Goal: Transaction & Acquisition: Obtain resource

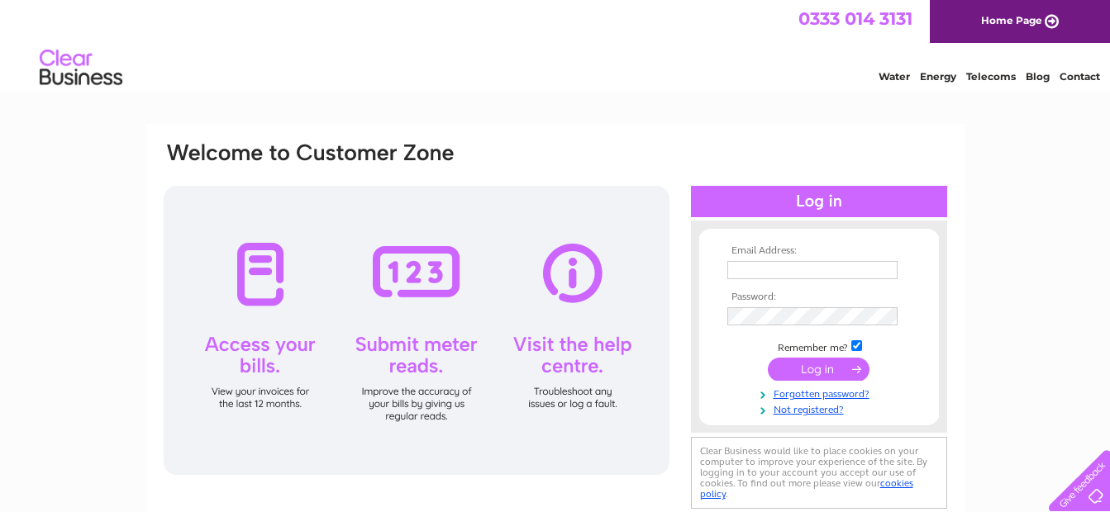
click at [785, 270] on input "text" at bounding box center [812, 270] width 170 height 18
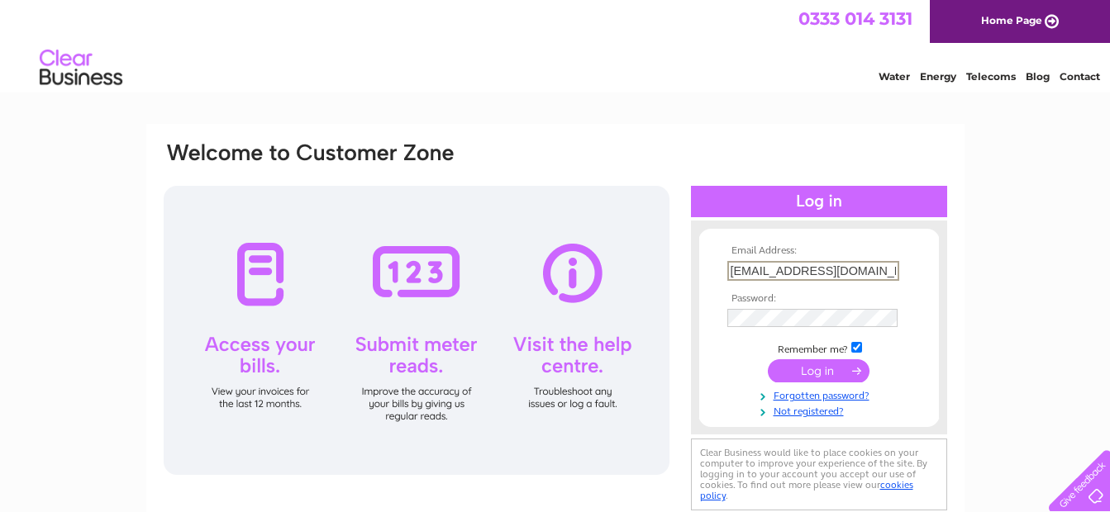
type input "jacqui@elevatoruk.com"
click at [826, 370] on input "submit" at bounding box center [819, 371] width 102 height 23
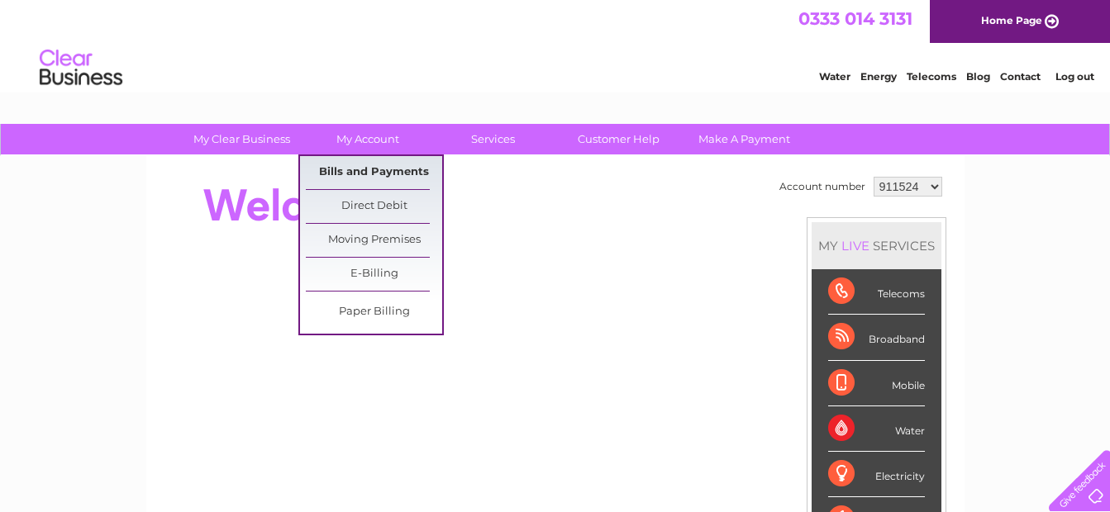
click at [362, 167] on link "Bills and Payments" at bounding box center [374, 172] width 136 height 33
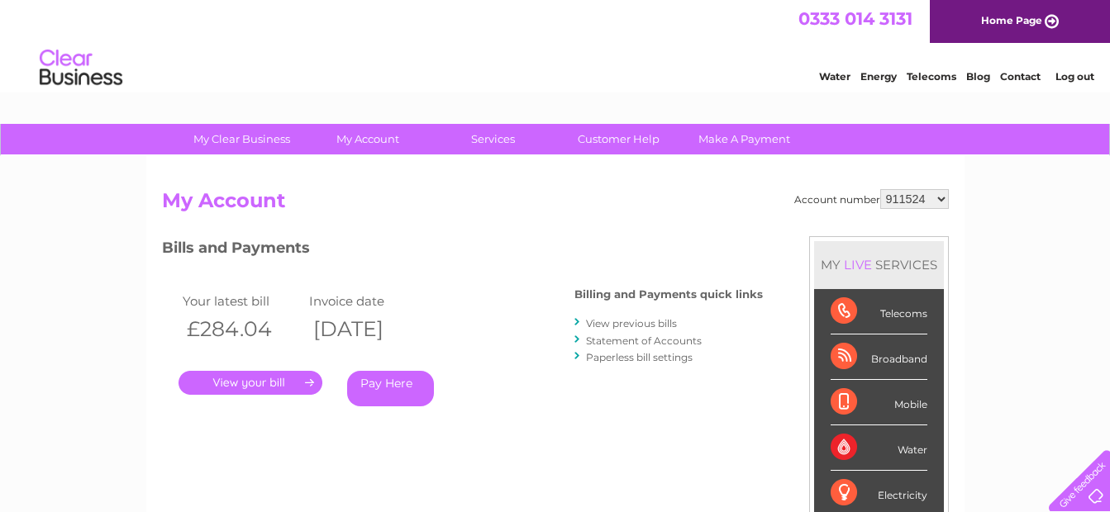
click at [944, 198] on select "911524 932364 954391 955903 955904 955905 955906 955910 955911 957042 957043 95…" at bounding box center [914, 199] width 69 height 20
select select "1051664"
click at [880, 189] on select "911524 932364 954391 955903 955904 955905 955906 955910 955911 957042 957043 95…" at bounding box center [914, 199] width 69 height 20
click at [262, 384] on link "." at bounding box center [251, 383] width 144 height 24
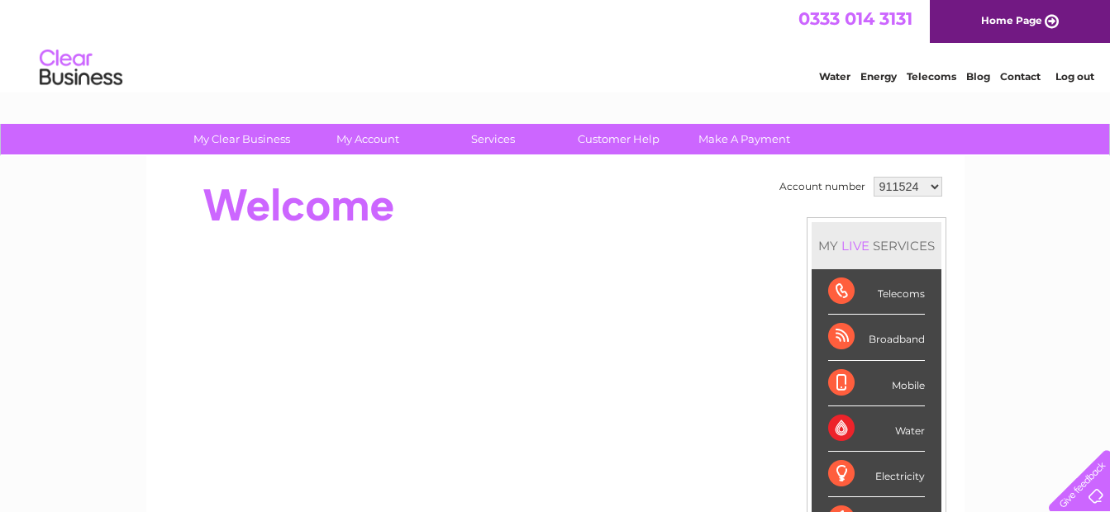
click at [934, 187] on select "911524 932364 954391 955903 955904 955905 955906 955910 955911 957042 957043 95…" at bounding box center [908, 187] width 69 height 20
select select "1051664"
click at [874, 177] on select "911524 932364 954391 955903 955904 955905 955906 955910 955911 957042 957043 95…" at bounding box center [908, 187] width 69 height 20
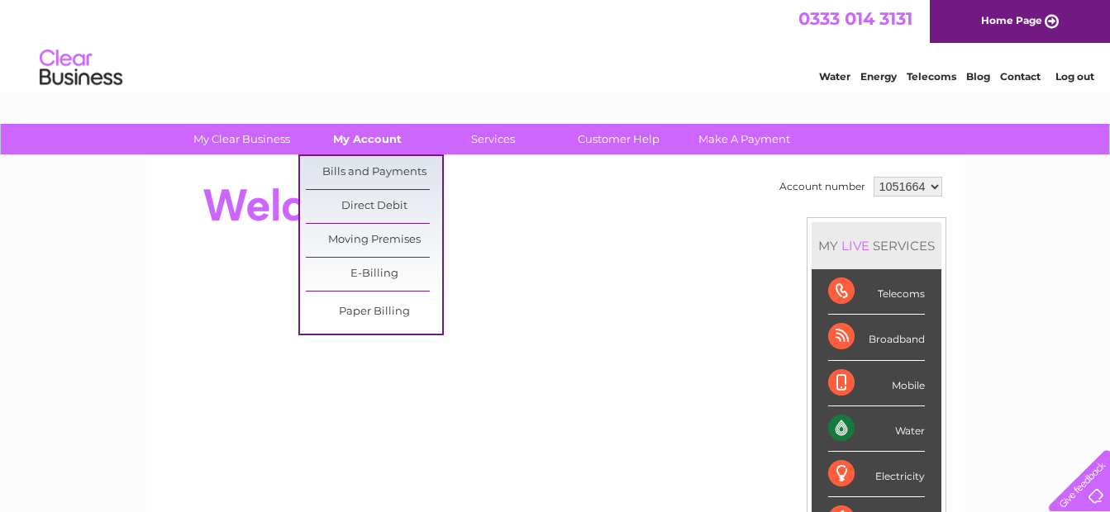
click at [361, 142] on link "My Account" at bounding box center [367, 139] width 136 height 31
click at [374, 170] on link "Bills and Payments" at bounding box center [374, 172] width 136 height 33
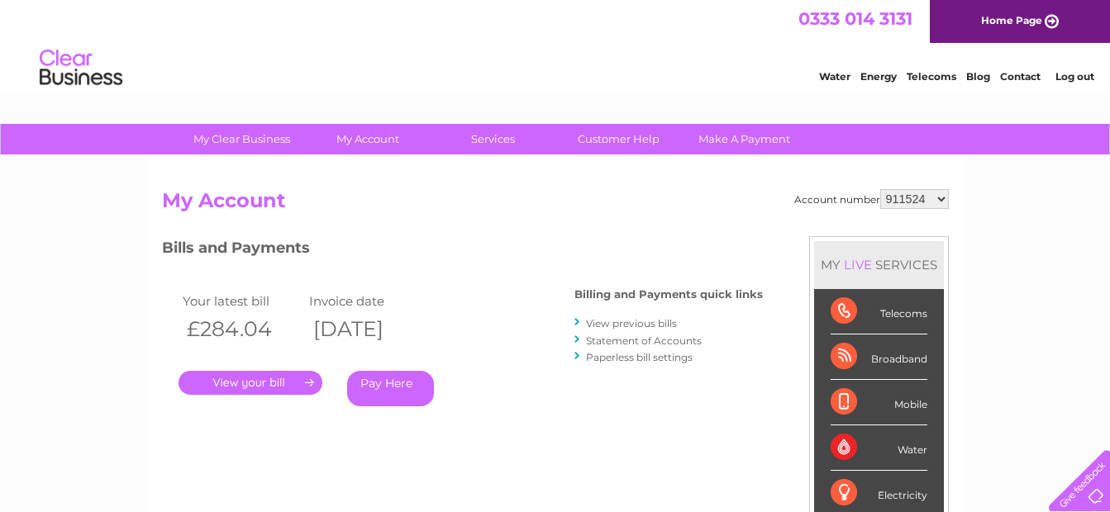
click at [939, 198] on select "911524 932364 954391 955903 955904 955905 955906 955910 955911 957042 957043 95…" at bounding box center [914, 199] width 69 height 20
select select "1051664"
click at [880, 189] on select "911524 932364 954391 955903 955904 955905 955906 955910 955911 957042 957043 95…" at bounding box center [914, 199] width 69 height 20
click at [258, 384] on link "." at bounding box center [251, 383] width 144 height 24
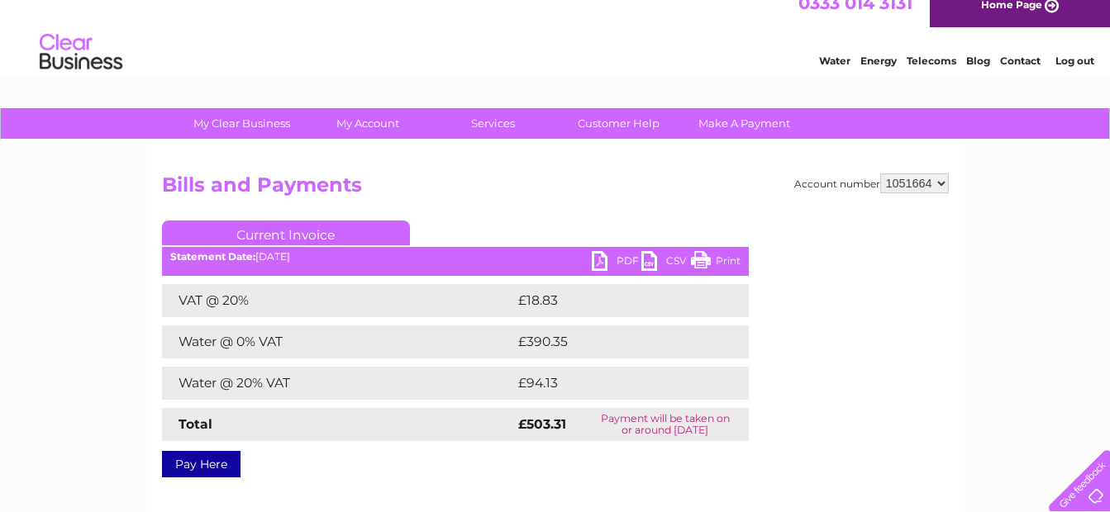
scroll to position [12, 0]
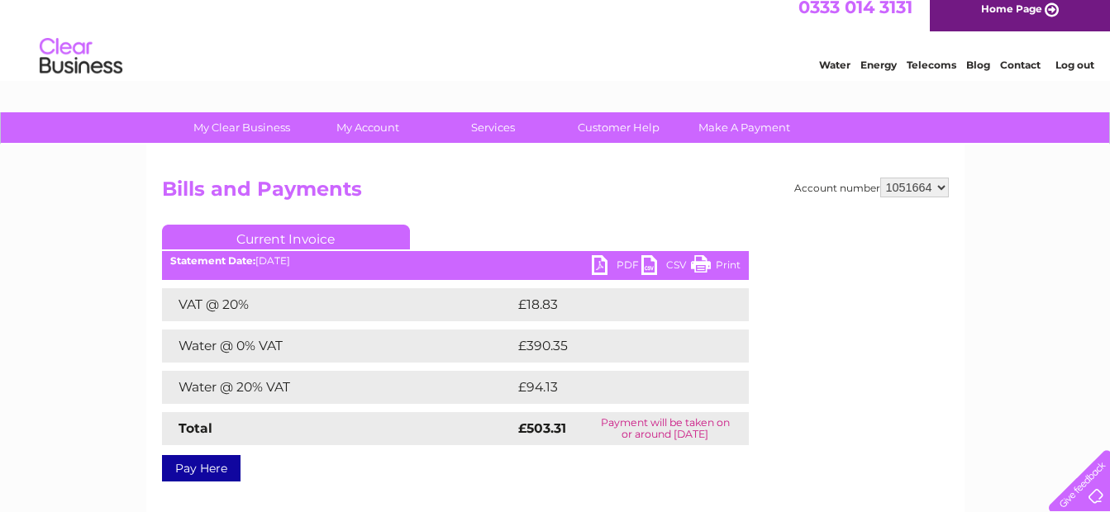
click at [617, 255] on ul "Current Invoice" at bounding box center [455, 240] width 587 height 31
click at [596, 271] on link "PDF" at bounding box center [617, 267] width 50 height 24
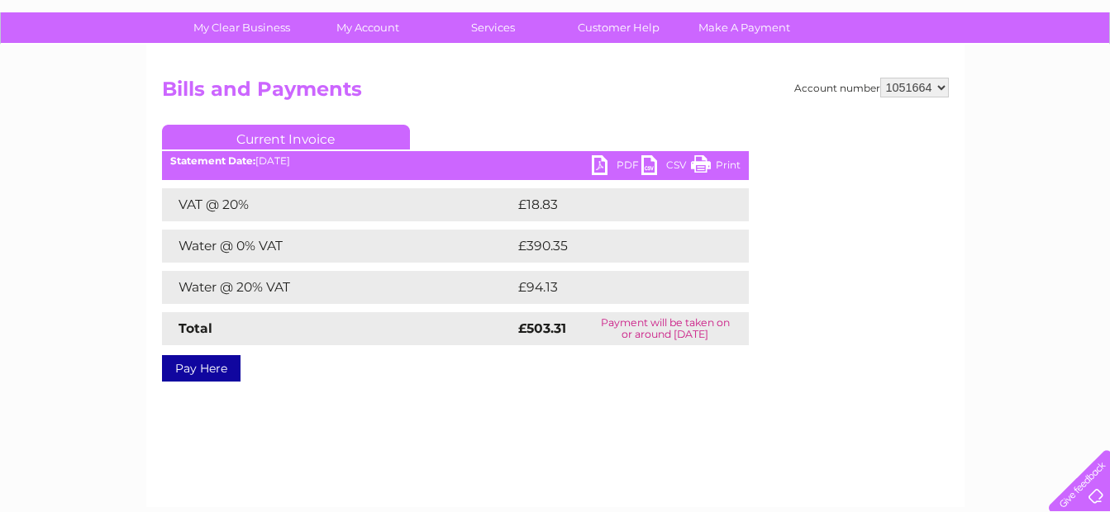
scroll to position [0, 0]
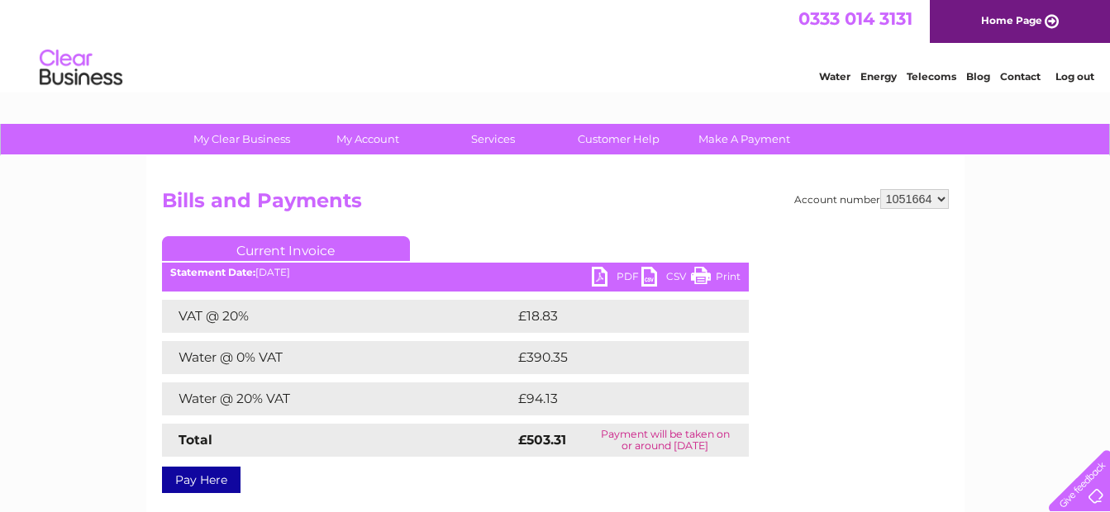
click at [328, 248] on link "Current Invoice" at bounding box center [286, 248] width 248 height 25
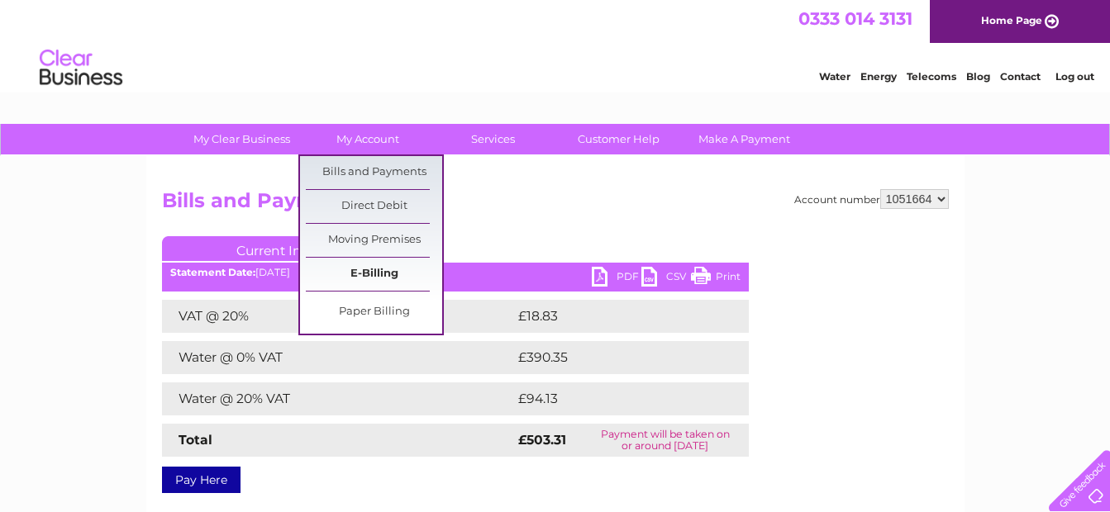
click at [362, 273] on link "E-Billing" at bounding box center [374, 274] width 136 height 33
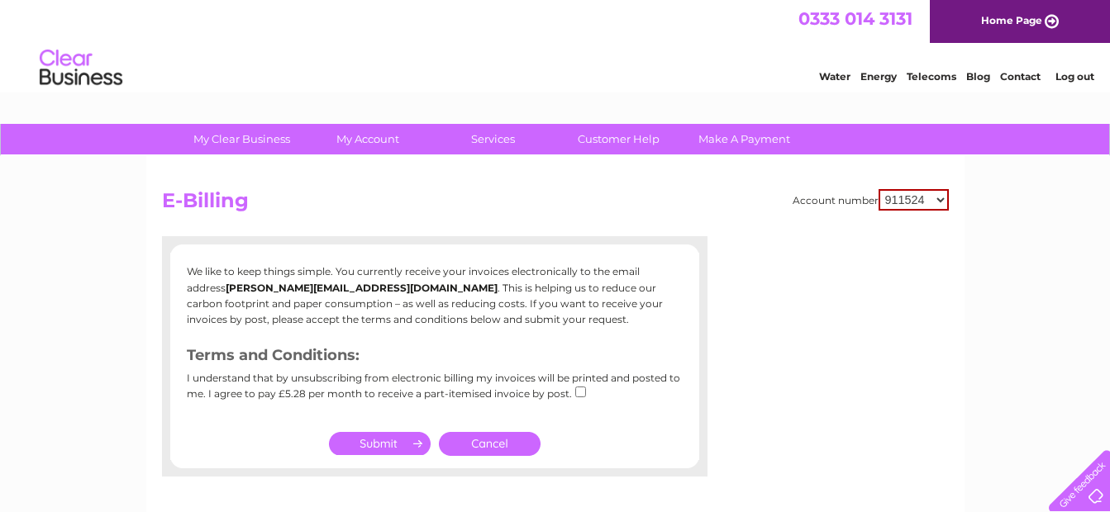
click at [1025, 74] on link "Contact" at bounding box center [1020, 76] width 41 height 12
